Goal: Use online tool/utility: Utilize a website feature to perform a specific function

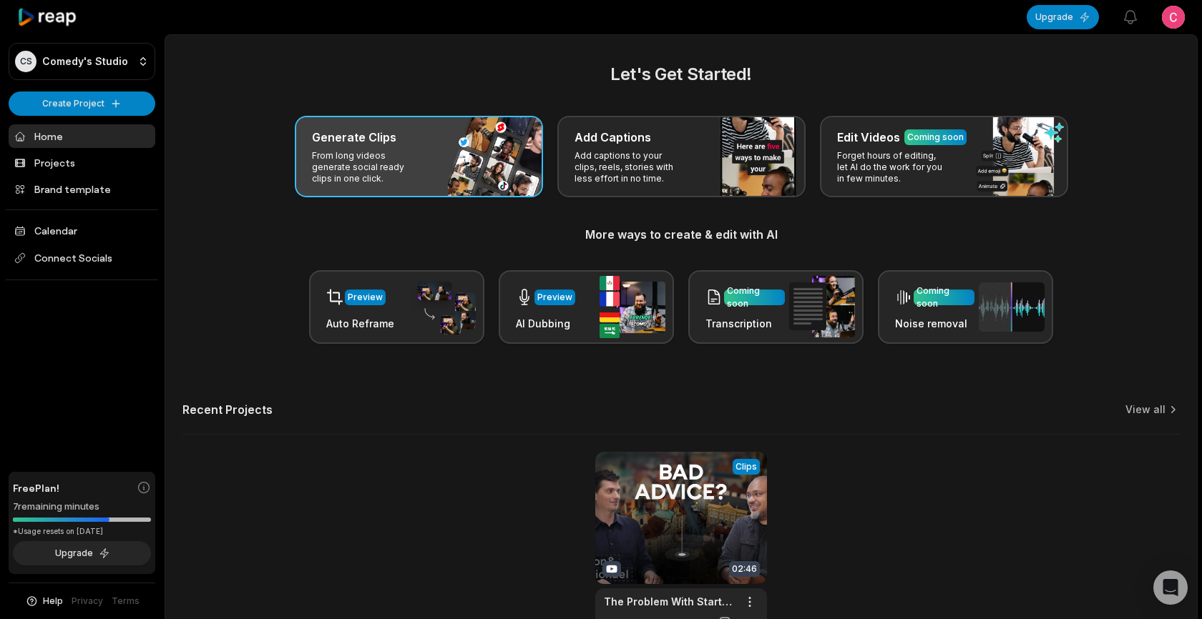
click at [421, 186] on div "Generate Clips From long videos generate social ready clips in one click." at bounding box center [419, 157] width 248 height 82
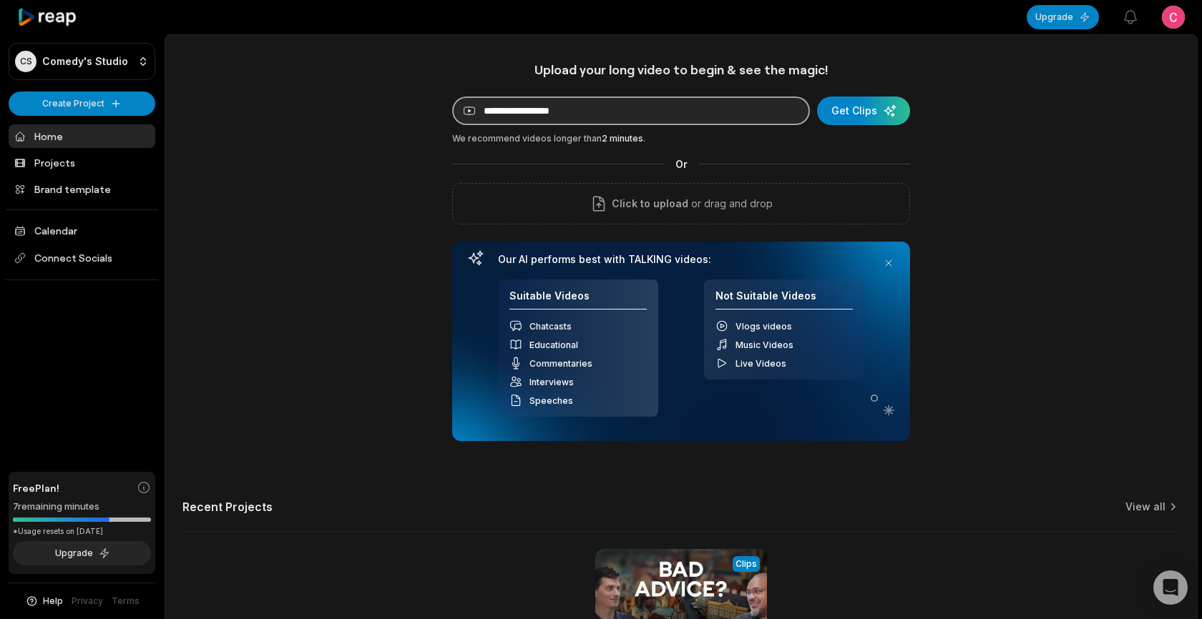
click at [502, 122] on input at bounding box center [631, 111] width 358 height 29
type input "**********"
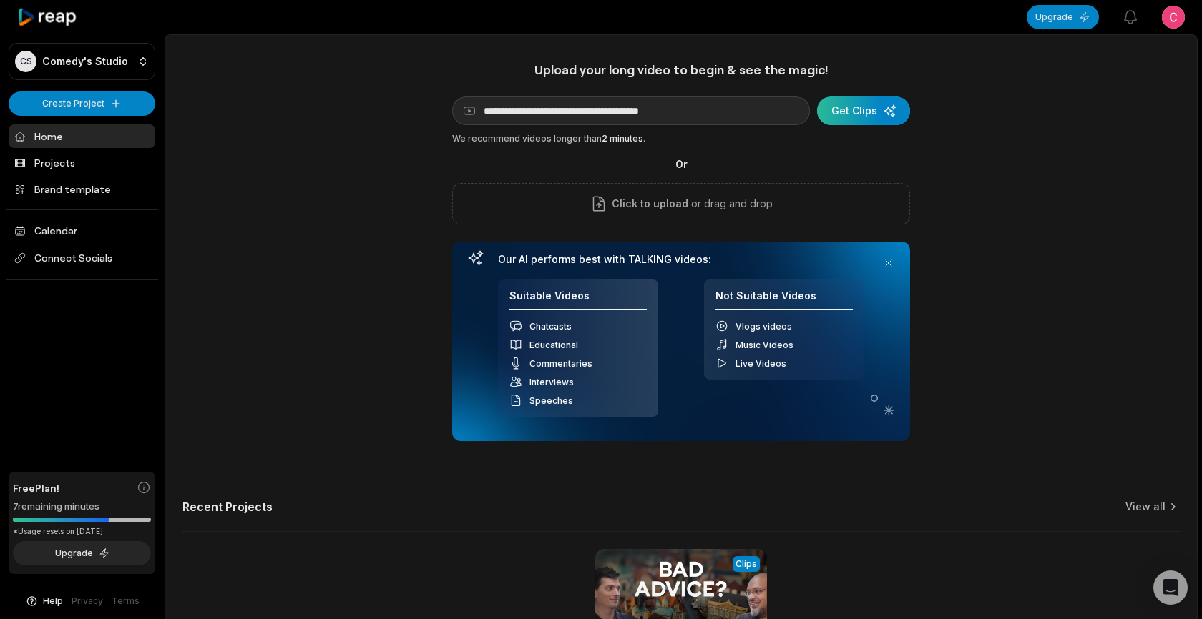
click at [848, 119] on div "submit" at bounding box center [863, 111] width 93 height 29
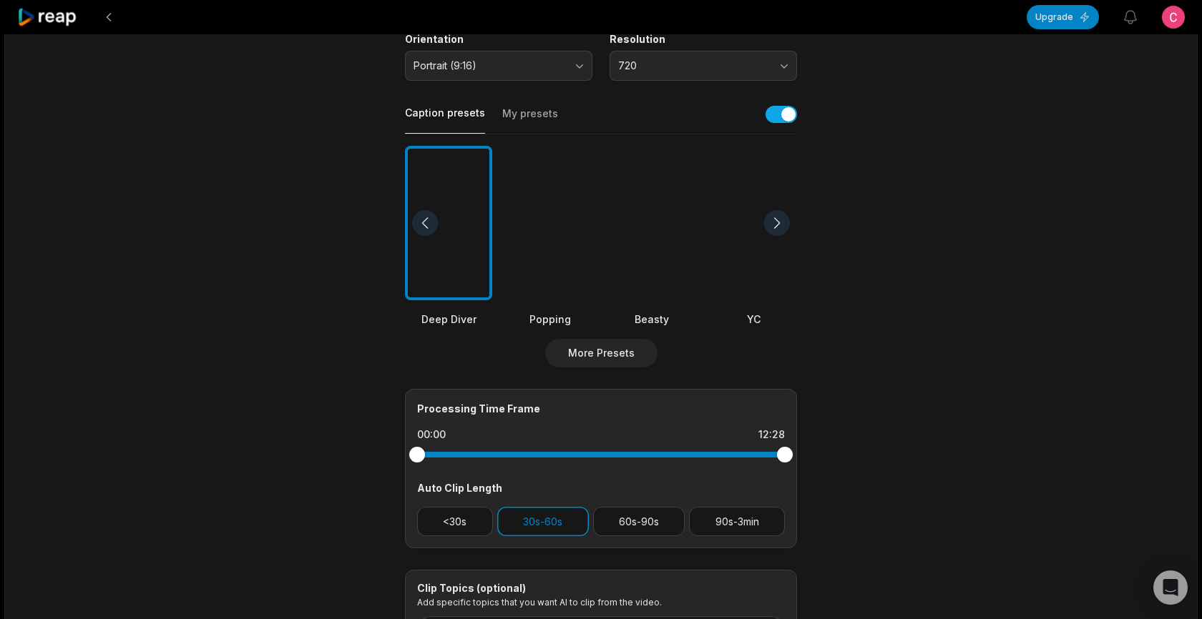
scroll to position [411, 0]
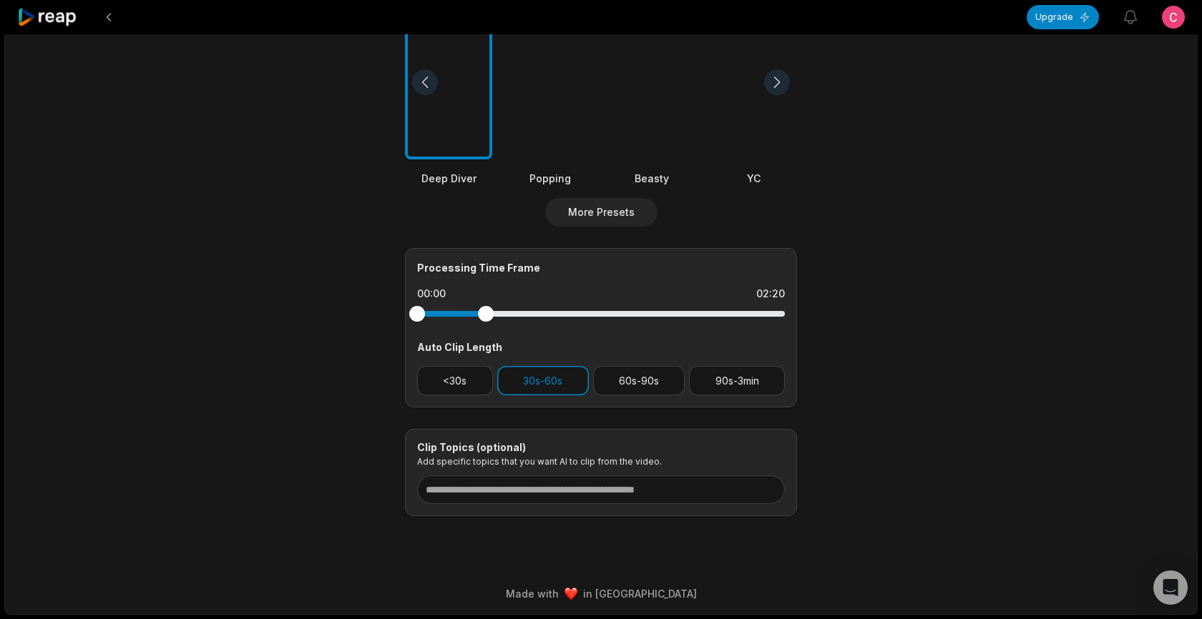
drag, startPoint x: 787, startPoint y: 312, endPoint x: 413, endPoint y: 310, distance: 373.4
click at [417, 311] on div at bounding box center [601, 314] width 368 height 6
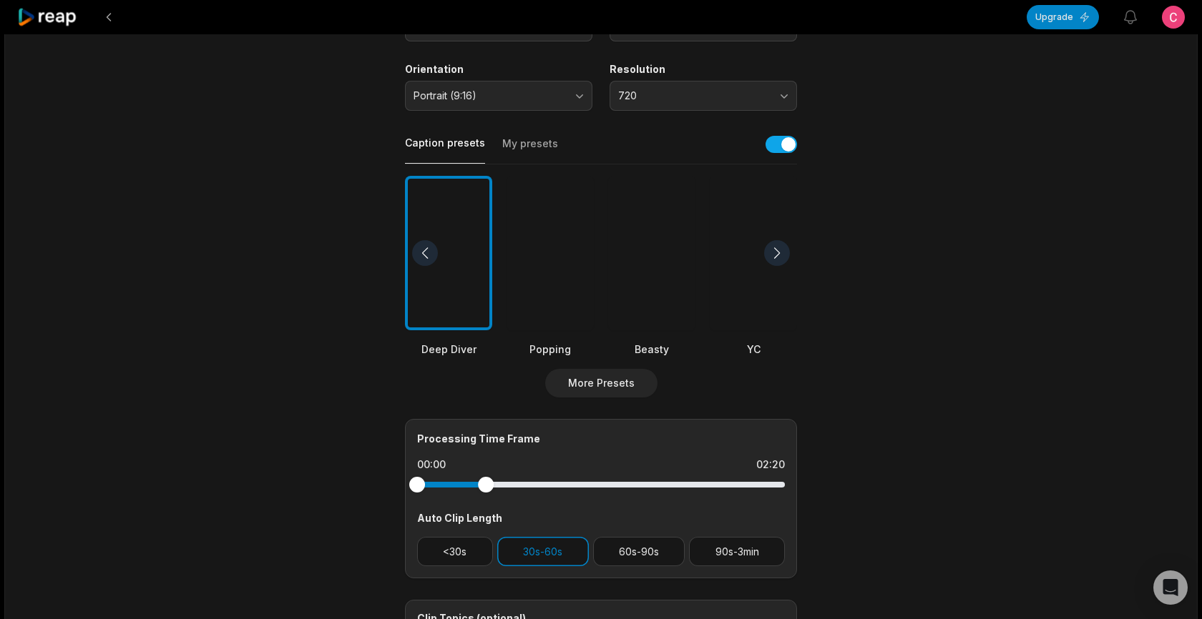
scroll to position [0, 0]
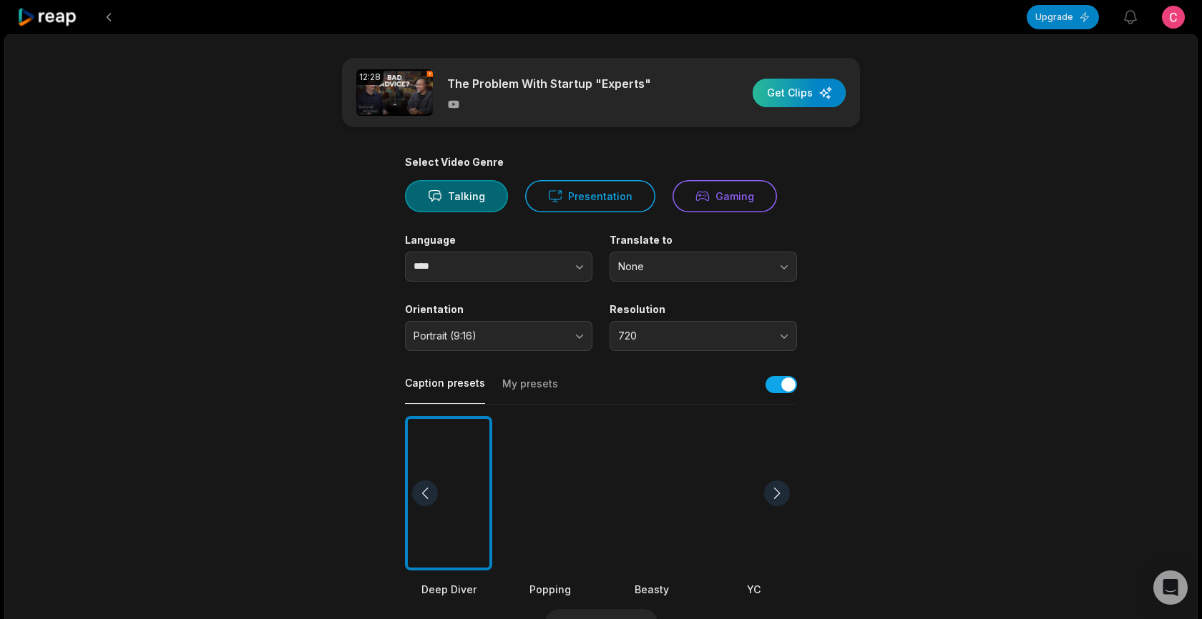
click at [794, 91] on div "button" at bounding box center [799, 93] width 93 height 29
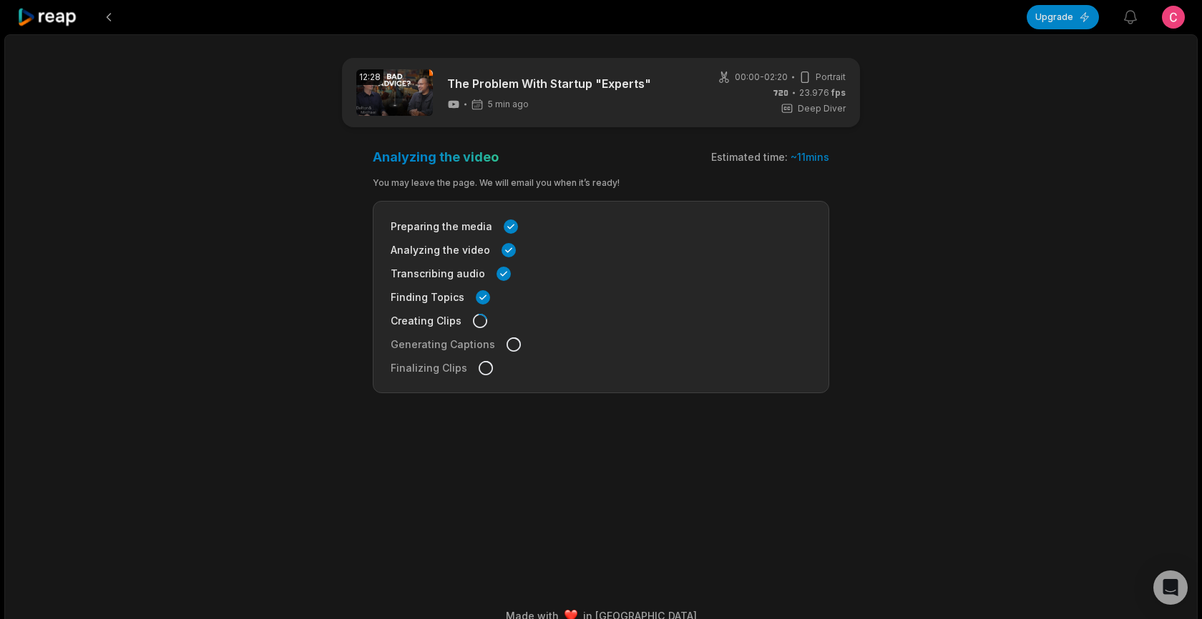
click at [169, 205] on div "12:28 The Problem With Startup "Experts" 5 min ago 00:00 - 02:20 Portrait 23.97…" at bounding box center [600, 335] width 1193 height 603
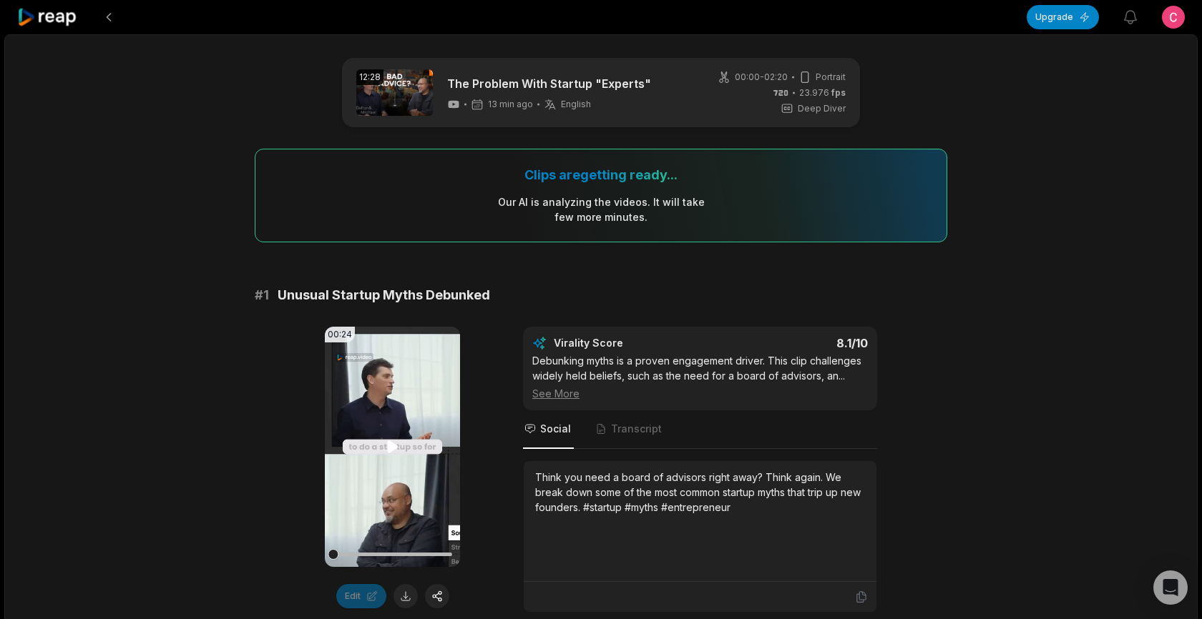
click at [392, 436] on video "Your browser does not support mp4 format." at bounding box center [392, 447] width 135 height 240
